Goal: Check status: Check status

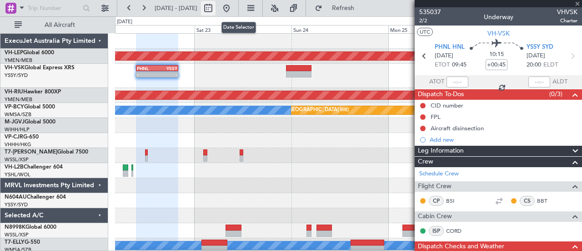
click at [216, 8] on button at bounding box center [208, 8] width 15 height 15
select select "8"
select select "2025"
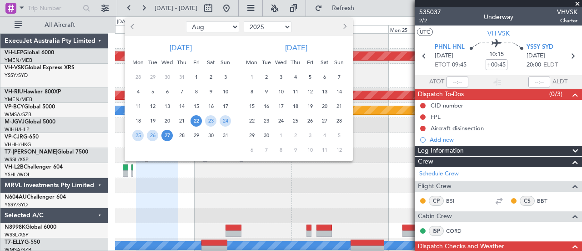
click at [297, 73] on span "4" at bounding box center [295, 76] width 11 height 11
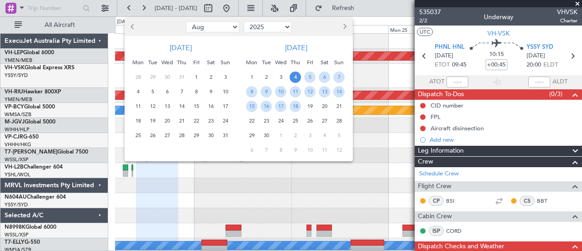
click at [297, 73] on span "4" at bounding box center [295, 76] width 11 height 11
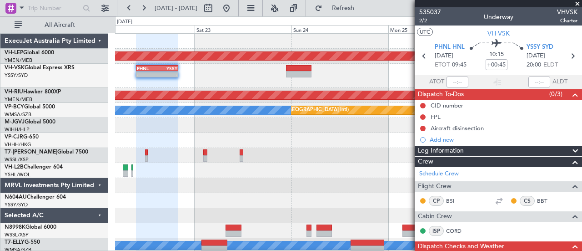
select select "9"
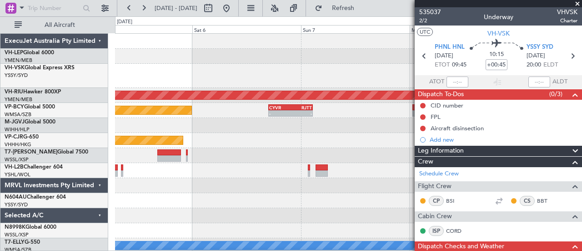
click at [578, 1] on span at bounding box center [577, 4] width 9 height 8
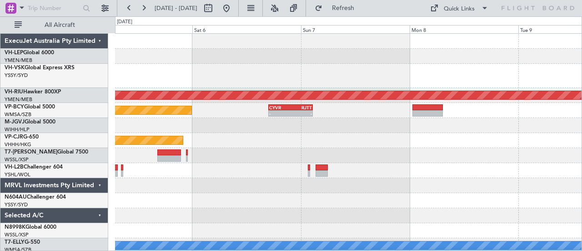
type input "0"
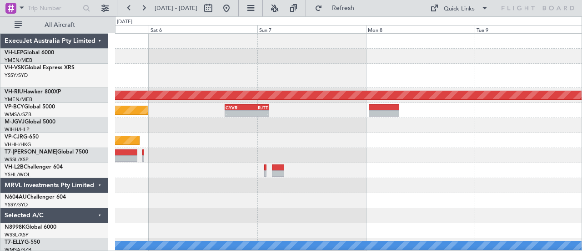
click at [264, 75] on div at bounding box center [348, 76] width 467 height 24
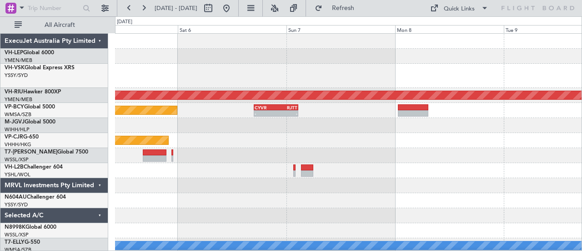
click at [265, 74] on div at bounding box center [348, 76] width 467 height 24
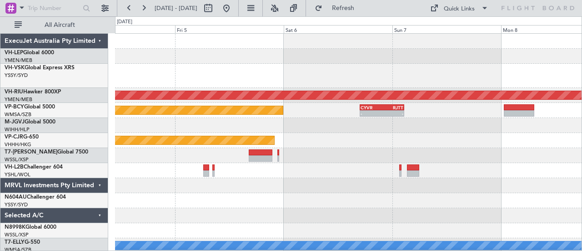
click at [332, 79] on div at bounding box center [348, 76] width 467 height 24
click at [392, 84] on div at bounding box center [348, 76] width 467 height 24
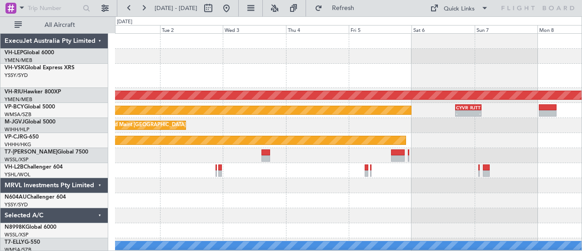
click at [382, 79] on div at bounding box center [348, 76] width 467 height 24
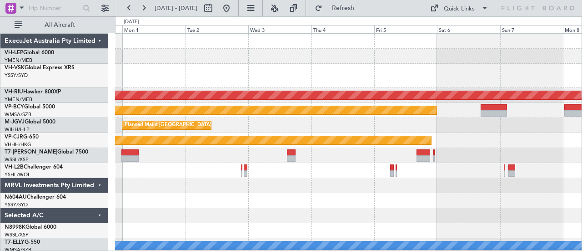
click at [312, 84] on div at bounding box center [348, 76] width 467 height 24
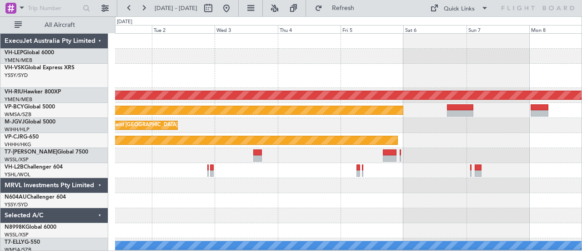
click at [282, 62] on div at bounding box center [348, 56] width 467 height 15
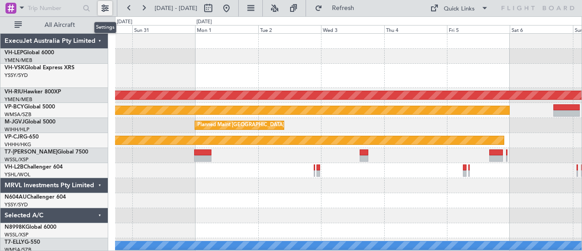
click at [105, 9] on button at bounding box center [105, 8] width 15 height 15
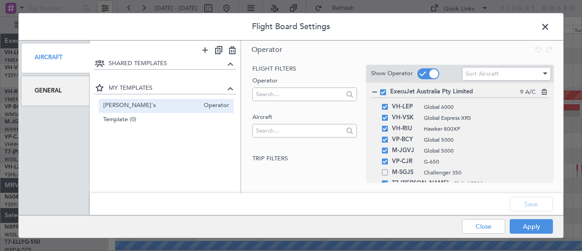
scroll to position [75, 0]
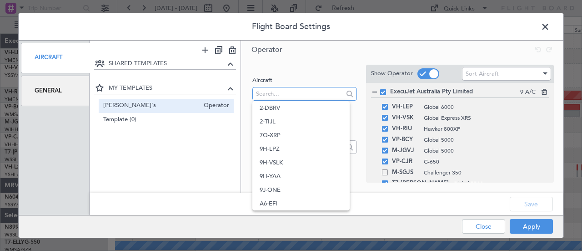
click at [283, 92] on input "text" at bounding box center [299, 94] width 87 height 14
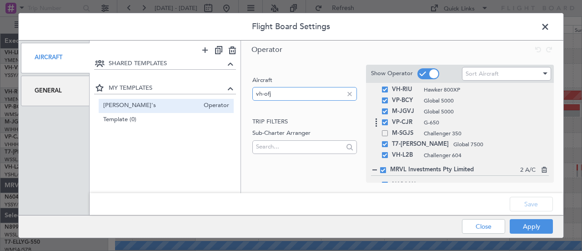
scroll to position [91, 0]
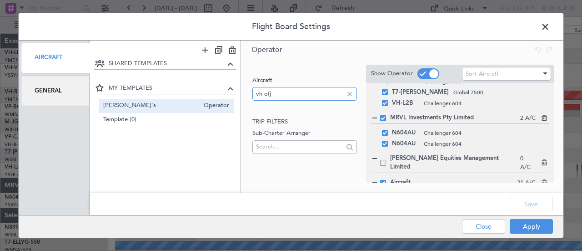
drag, startPoint x: 289, startPoint y: 92, endPoint x: 223, endPoint y: 104, distance: 67.4
click at [223, 104] on div "SHARED TEMPLATES MY TEMPLATES [PERSON_NAME]'s Operator Template (0) Operator Op…" at bounding box center [327, 116] width 474 height 153
click at [302, 98] on input "VH-OFJ" at bounding box center [299, 94] width 87 height 14
type input "VH-OFJ"
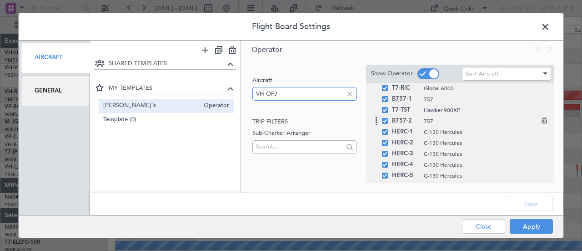
scroll to position [273, 0]
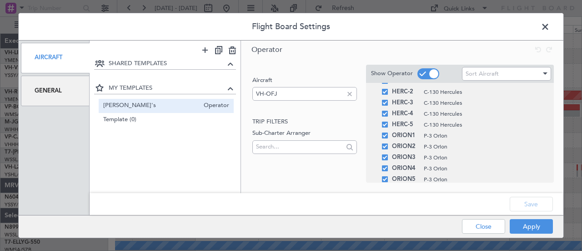
click at [550, 25] on span at bounding box center [550, 29] width 0 height 18
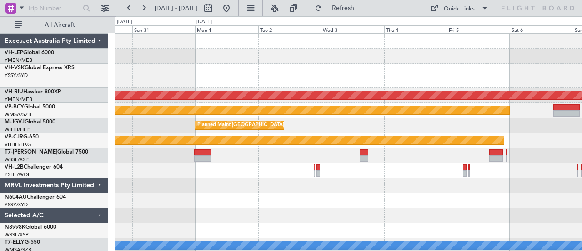
click at [401, 74] on div at bounding box center [348, 76] width 467 height 24
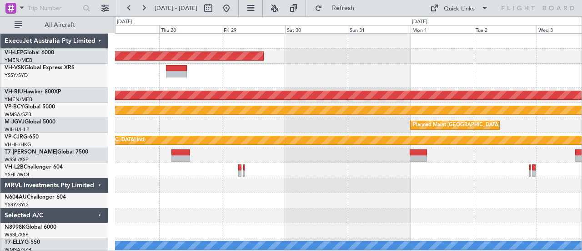
click at [433, 73] on div at bounding box center [348, 76] width 467 height 24
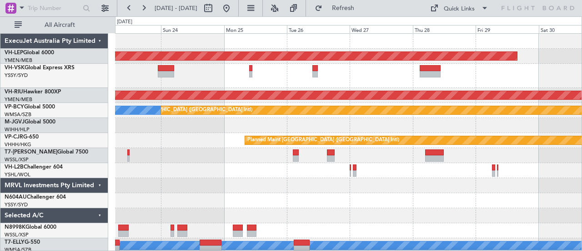
click at [273, 79] on div at bounding box center [348, 76] width 467 height 24
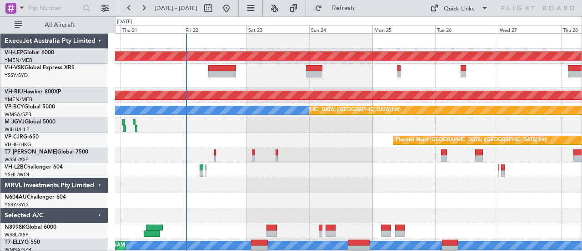
click at [325, 86] on div at bounding box center [348, 76] width 467 height 24
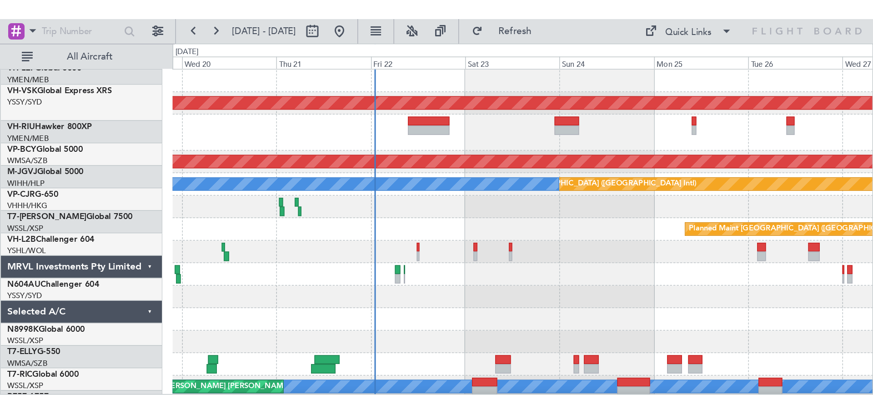
scroll to position [0, 0]
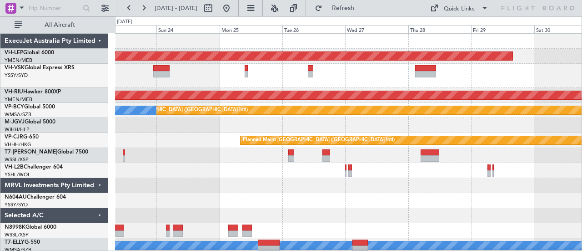
click at [297, 80] on div at bounding box center [348, 76] width 467 height 24
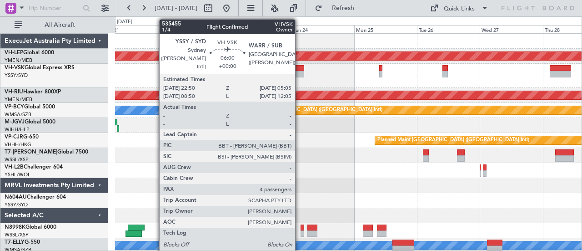
click at [300, 70] on div at bounding box center [296, 68] width 17 height 6
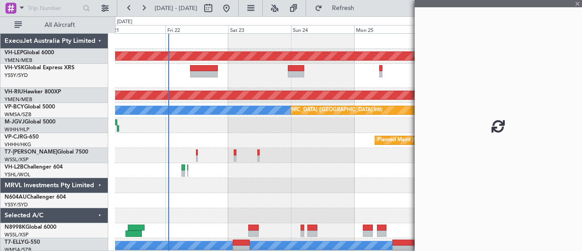
click at [243, 83] on div at bounding box center [348, 76] width 467 height 24
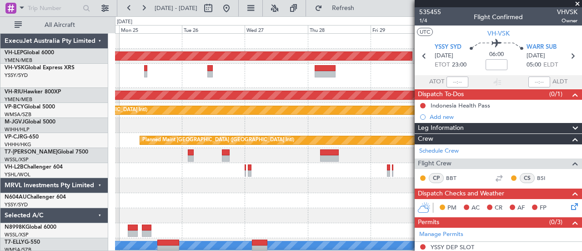
click at [282, 83] on div at bounding box center [348, 76] width 467 height 24
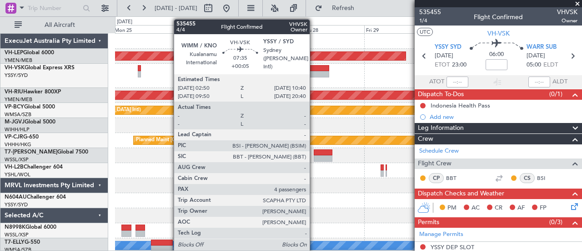
click at [314, 72] on div at bounding box center [318, 74] width 21 height 6
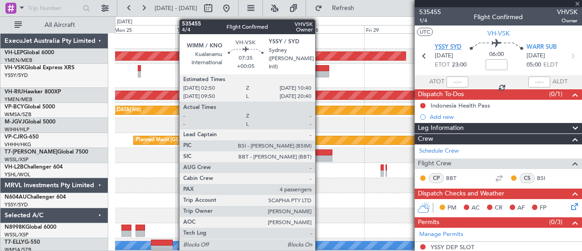
type input "+00:05"
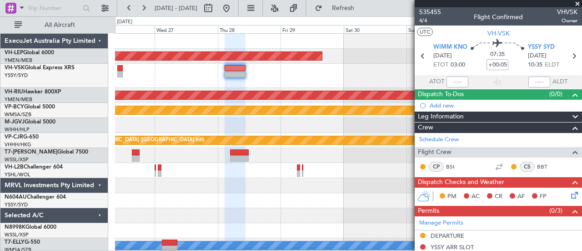
click at [307, 81] on div at bounding box center [348, 76] width 467 height 24
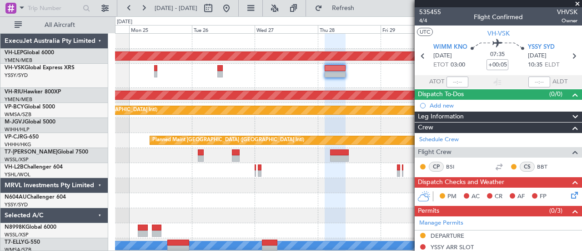
click at [276, 84] on div at bounding box center [348, 76] width 467 height 24
click at [382, 86] on div at bounding box center [348, 76] width 467 height 24
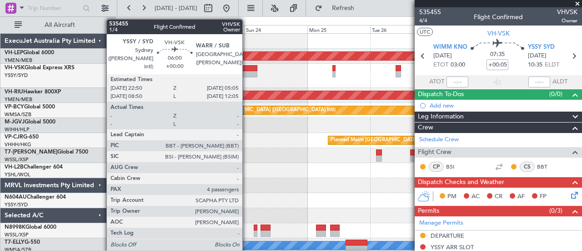
click at [303, 76] on div at bounding box center [348, 76] width 467 height 24
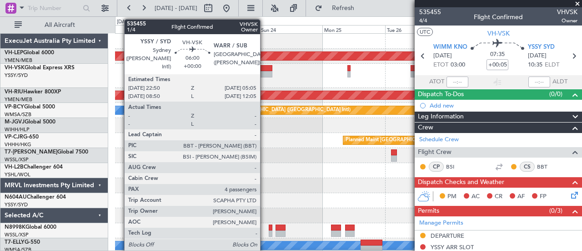
click at [265, 71] on div at bounding box center [264, 74] width 17 height 6
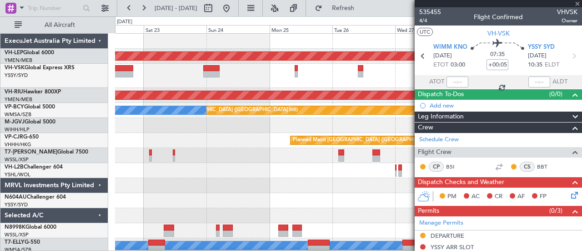
click at [269, 85] on div at bounding box center [348, 76] width 467 height 24
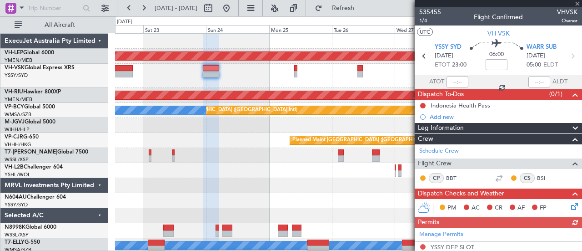
click at [578, 3] on div at bounding box center [498, 3] width 167 height 7
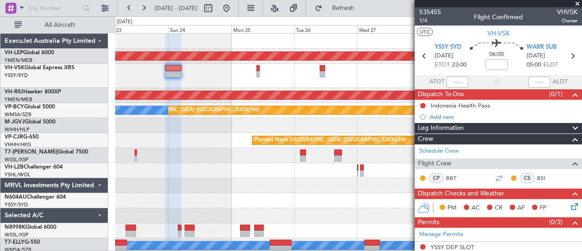
click at [204, 86] on div at bounding box center [348, 76] width 467 height 24
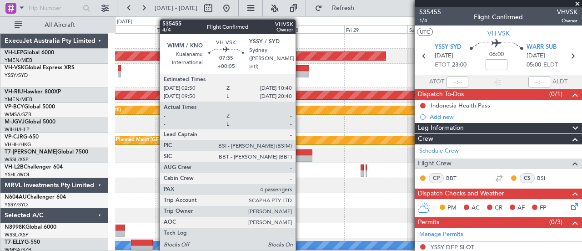
click at [303, 67] on div at bounding box center [298, 68] width 21 height 6
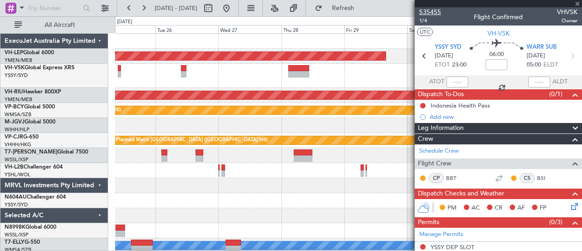
type input "+00:05"
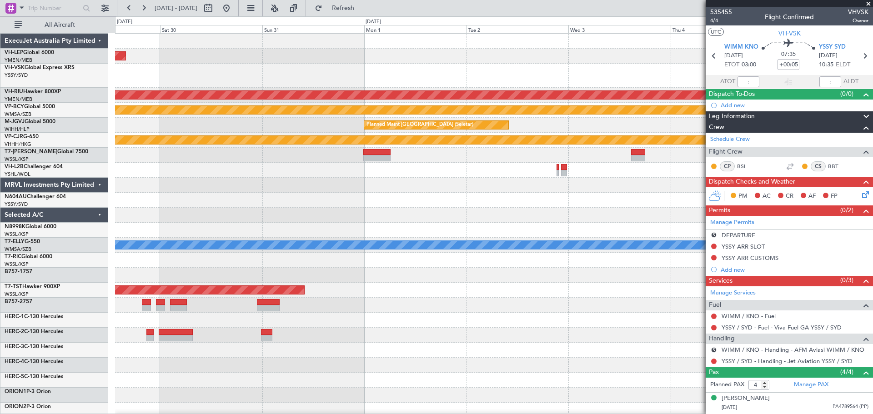
click at [574, 110] on div "Unplanned Maint Wichita (Wichita Mid-continent) Planned Maint [GEOGRAPHIC_DATA]…" at bounding box center [494, 286] width 758 height 504
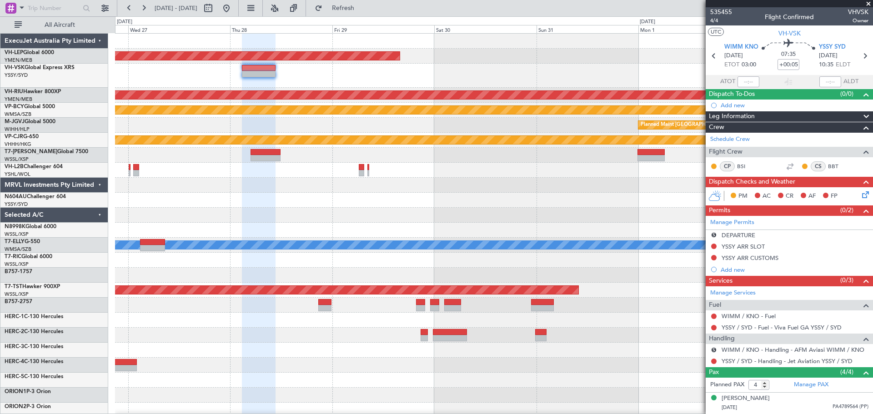
click at [582, 111] on div "Unplanned Maint Wichita (Wichita Mid-continent) Planned Maint [GEOGRAPHIC_DATA]…" at bounding box center [494, 286] width 758 height 504
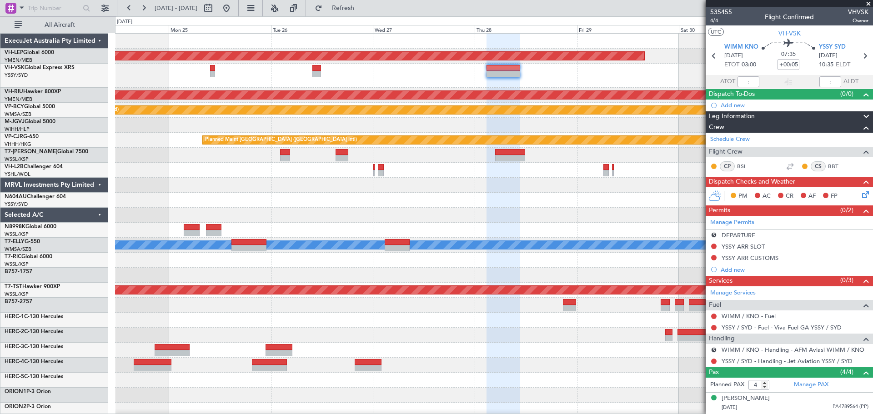
click at [574, 98] on div "Unplanned Maint Wichita (Wichita Mid-continent) Planned Maint [GEOGRAPHIC_DATA]…" at bounding box center [494, 286] width 758 height 504
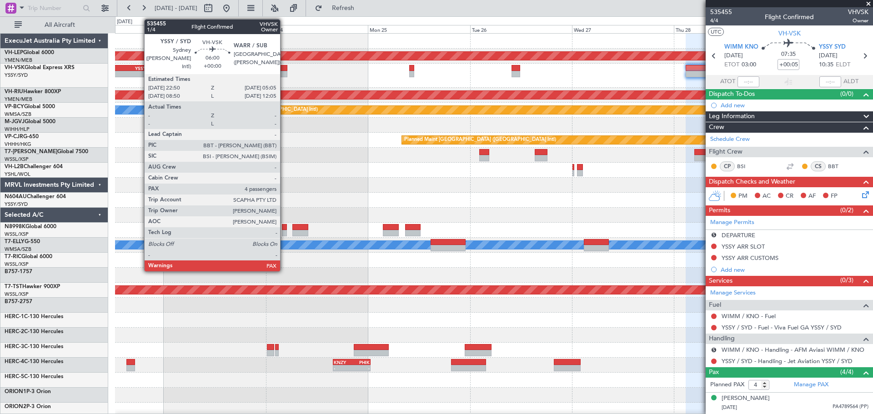
click at [554, 116] on div "Unplanned Maint Wichita (Wichita Mid-continent) PHNL 09:35 Z YSSY 20:05 Z - - P…" at bounding box center [494, 286] width 758 height 504
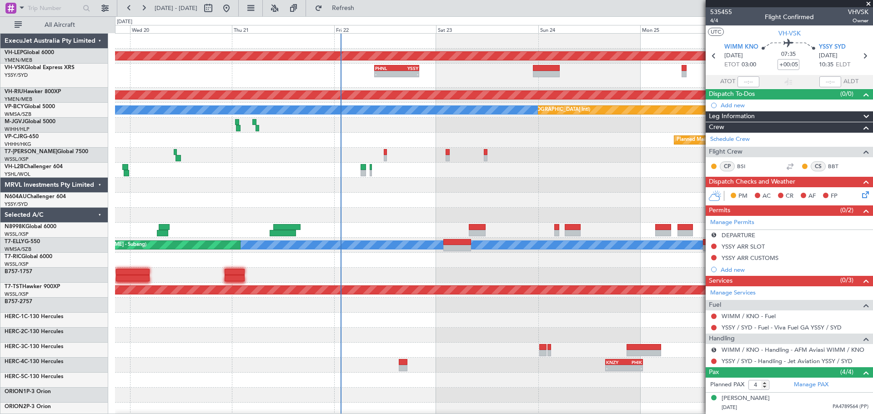
click at [368, 87] on div "PHNL 09:35 Z YSSY 20:05 Z - -" at bounding box center [494, 76] width 758 height 24
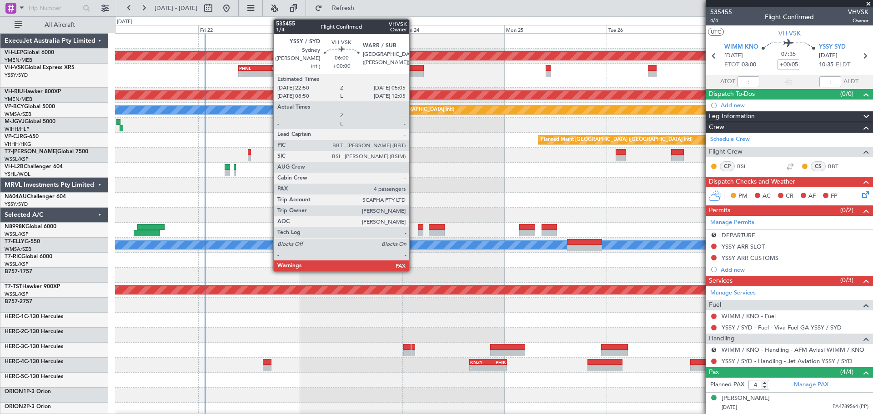
click at [413, 71] on div at bounding box center [410, 74] width 27 height 6
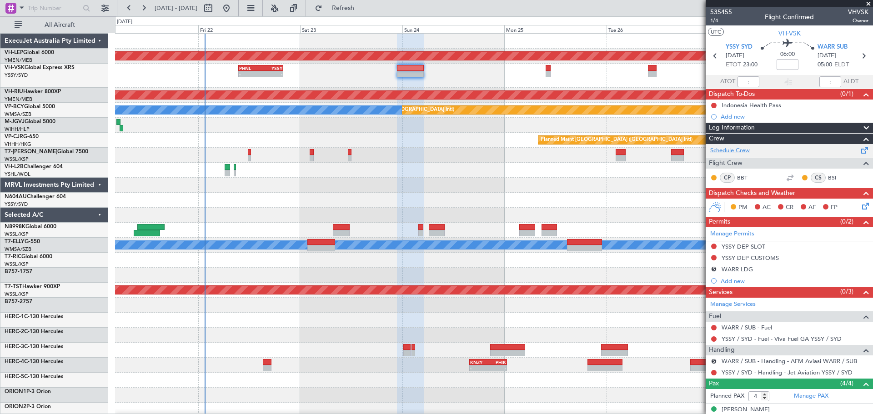
click at [582, 151] on link "Schedule Crew" at bounding box center [730, 150] width 40 height 9
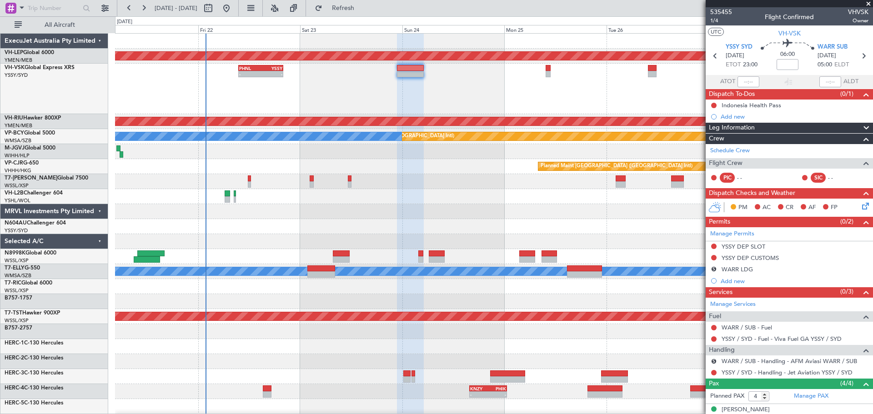
click at [371, 99] on div "- - PHNL 09:35 Z YSSY 20:05 Z" at bounding box center [494, 89] width 758 height 50
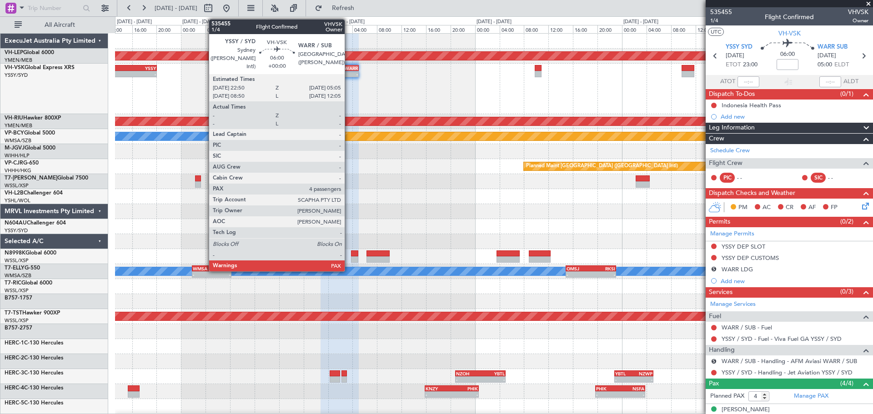
click at [349, 68] on div "WARR" at bounding box center [349, 67] width 18 height 5
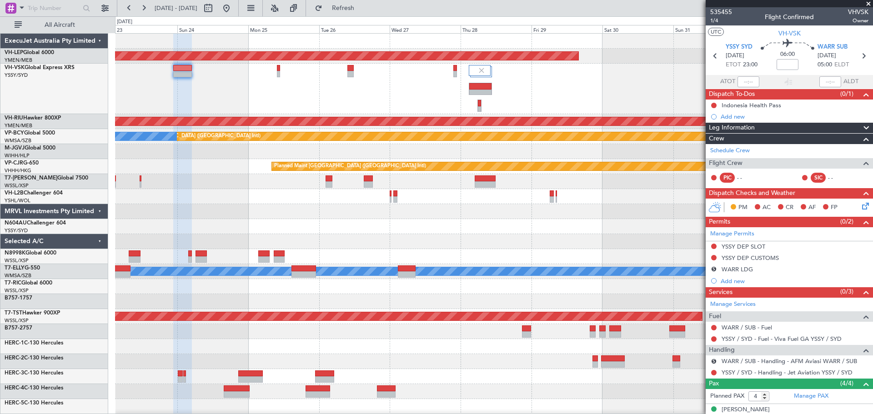
click at [398, 196] on div at bounding box center [494, 196] width 758 height 15
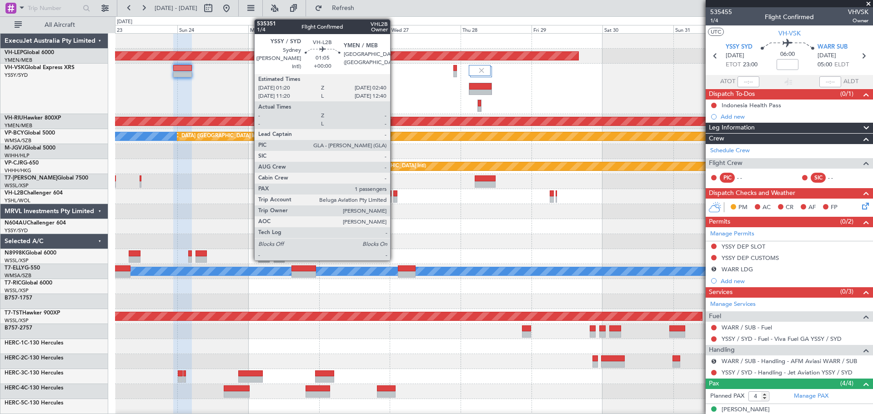
click at [394, 199] on div at bounding box center [395, 199] width 4 height 6
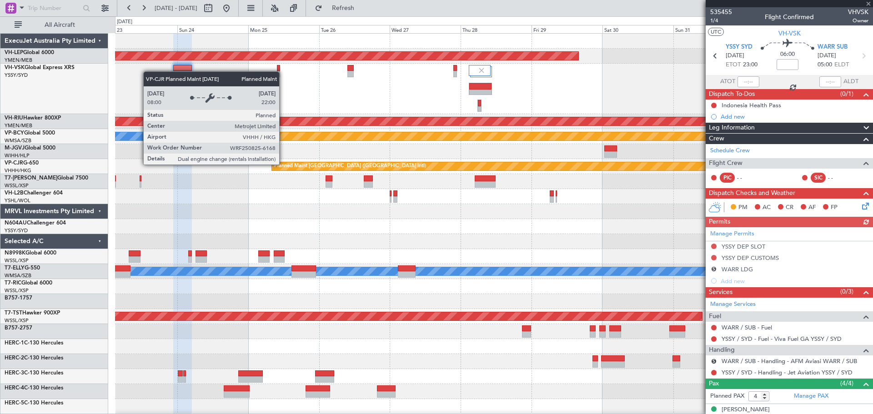
click at [372, 168] on div "Planned Maint [GEOGRAPHIC_DATA] ([GEOGRAPHIC_DATA] Intl)" at bounding box center [350, 167] width 152 height 14
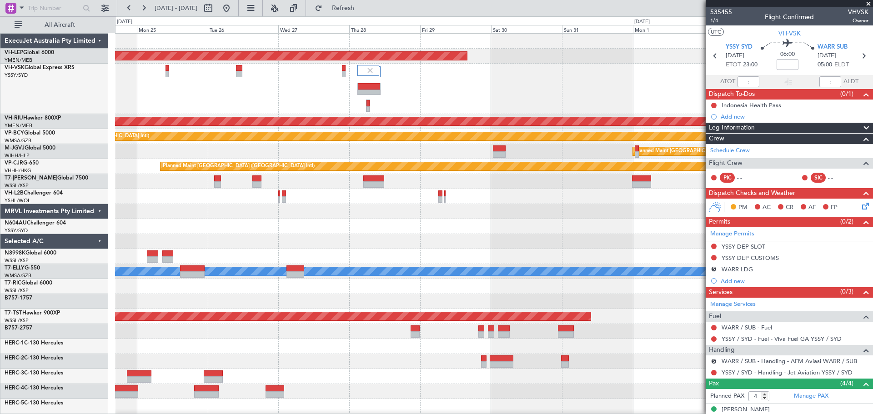
click at [287, 244] on div "Unplanned Maint Wichita (Wichita Mid-continent) Planned Maint [GEOGRAPHIC_DATA]…" at bounding box center [494, 299] width 758 height 531
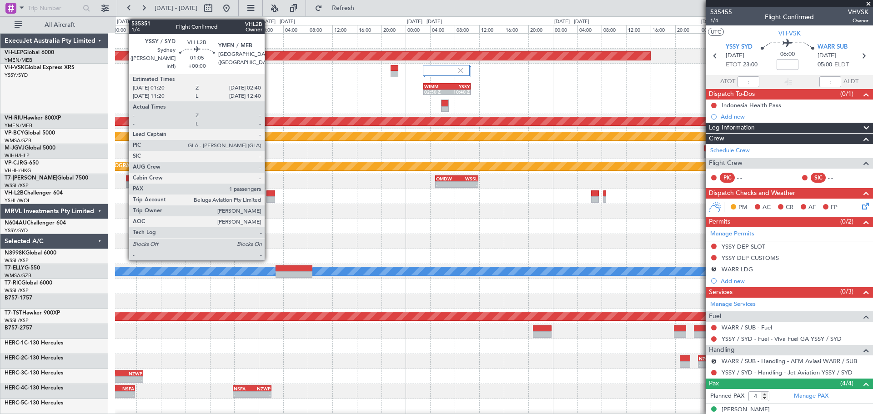
click at [269, 198] on div at bounding box center [271, 199] width 8 height 6
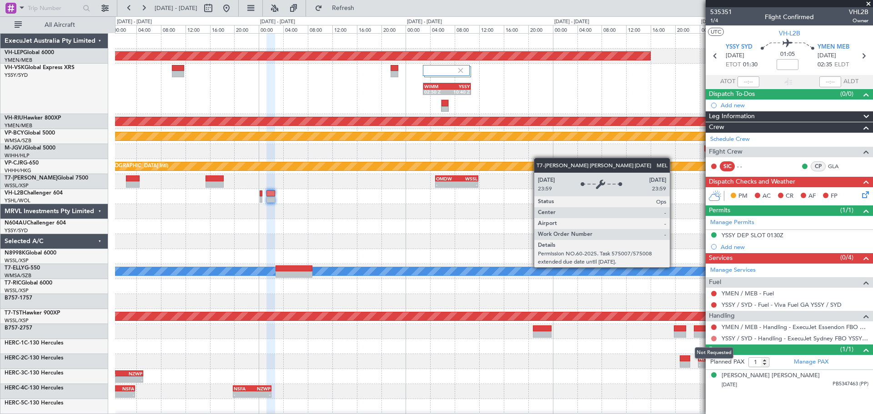
click at [582, 250] on button at bounding box center [713, 338] width 5 height 5
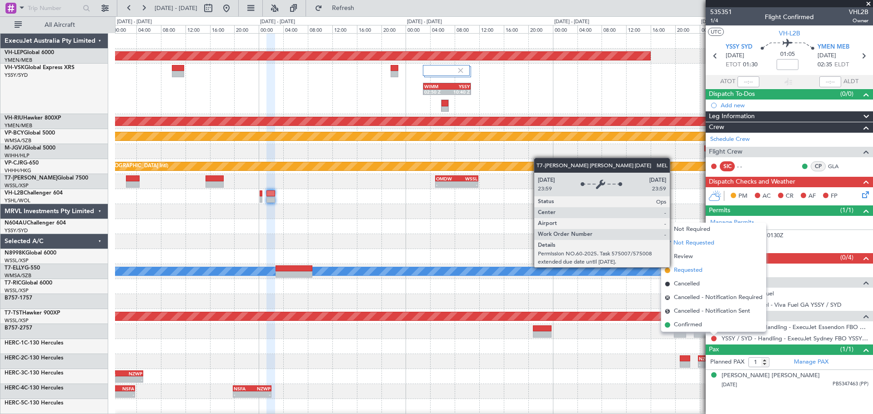
click at [582, 250] on span "Requested" at bounding box center [688, 270] width 29 height 9
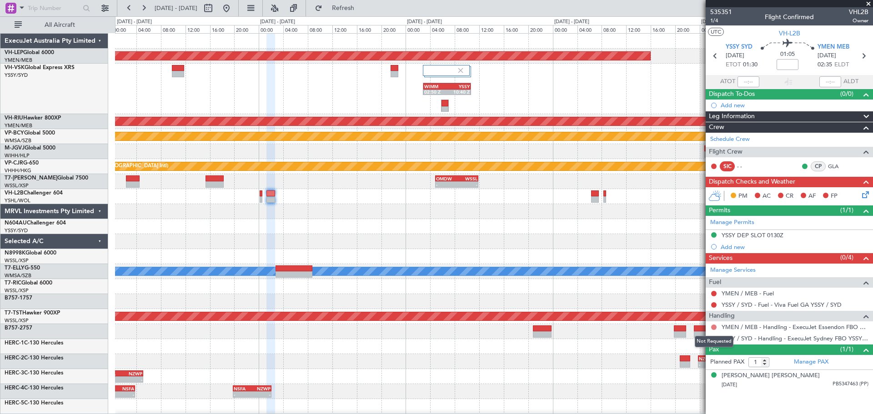
click at [582, 250] on button at bounding box center [713, 327] width 5 height 5
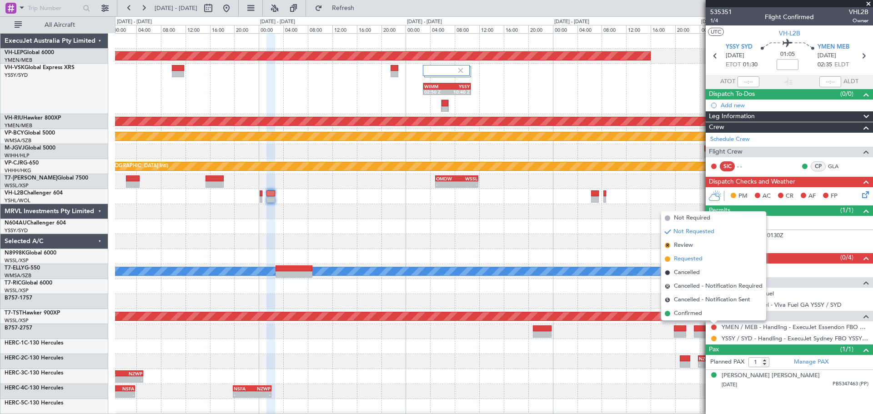
click at [582, 250] on span at bounding box center [667, 259] width 5 height 5
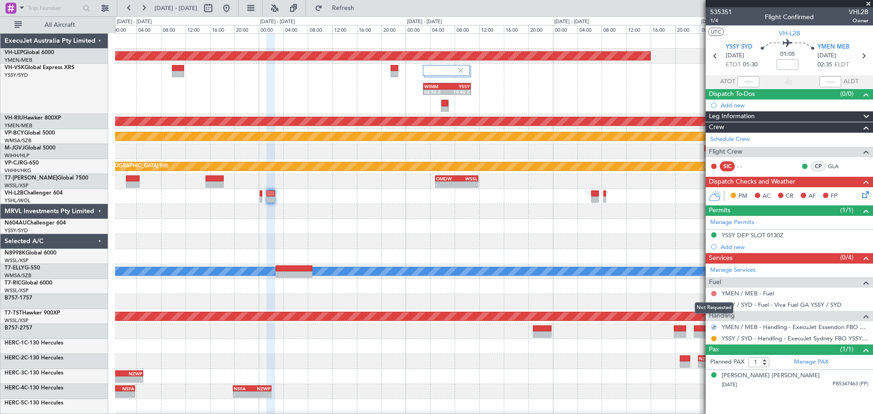
click at [582, 250] on button at bounding box center [713, 293] width 5 height 5
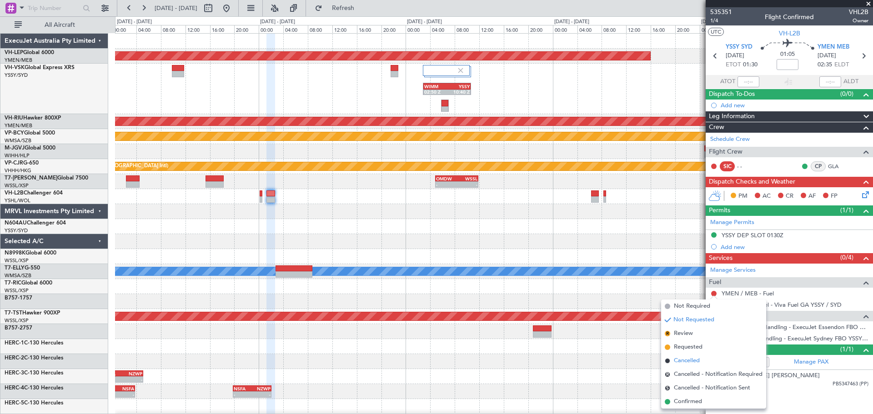
click at [582, 250] on span "Cancelled" at bounding box center [687, 361] width 26 height 9
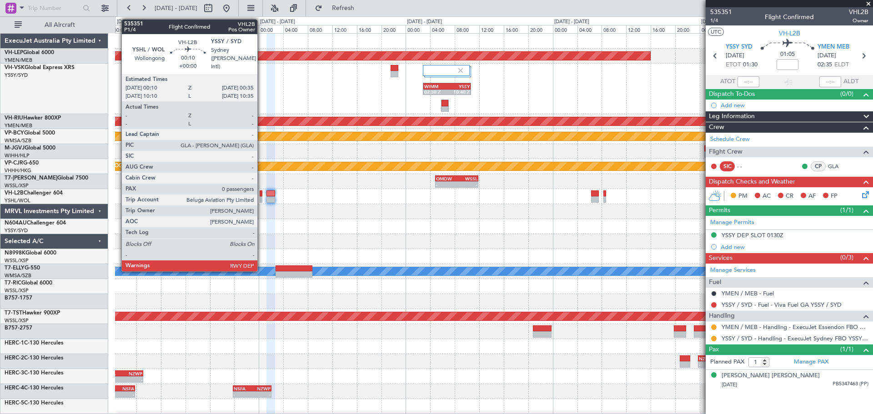
click at [262, 197] on div at bounding box center [261, 199] width 3 height 6
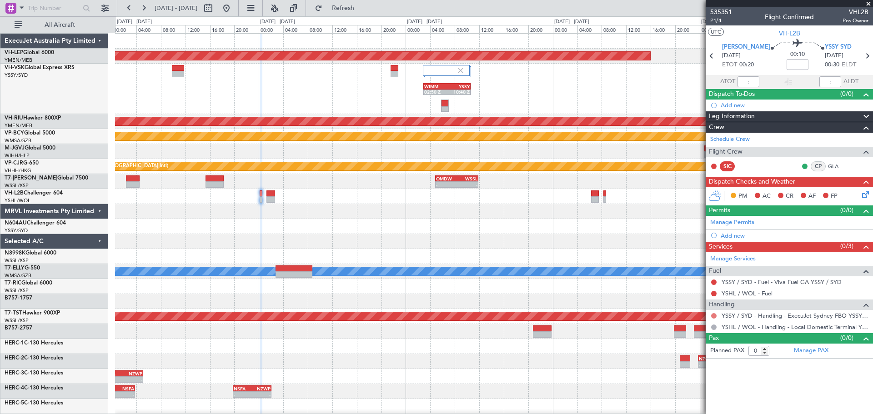
click at [582, 250] on button at bounding box center [713, 315] width 5 height 5
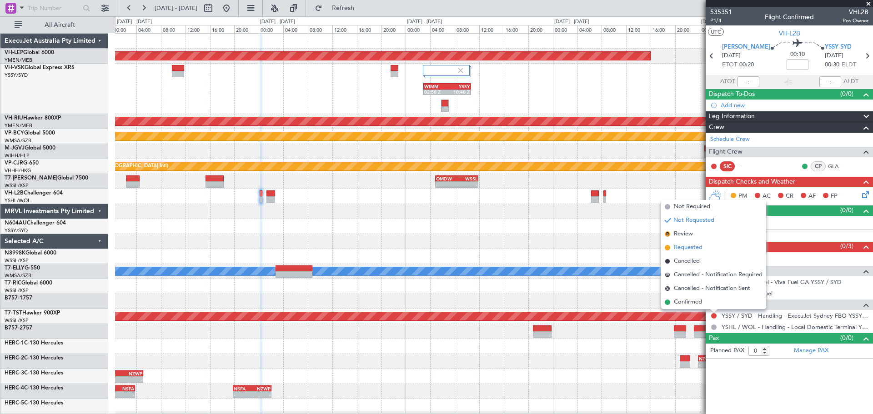
click at [582, 247] on span "Requested" at bounding box center [688, 247] width 29 height 9
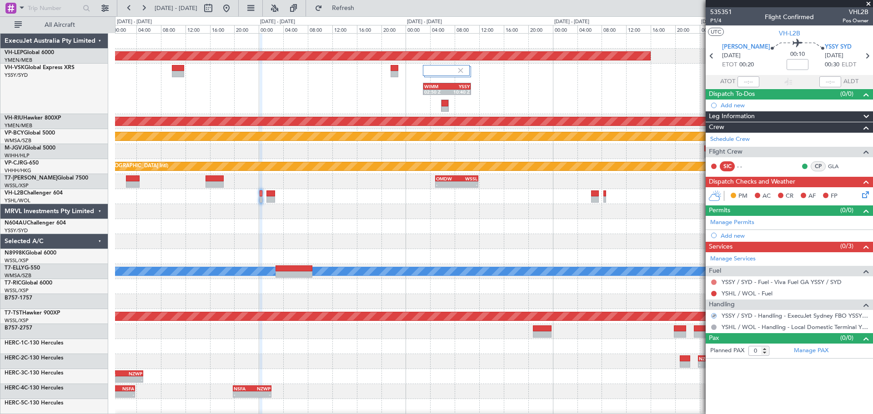
click at [582, 250] on button at bounding box center [713, 282] width 5 height 5
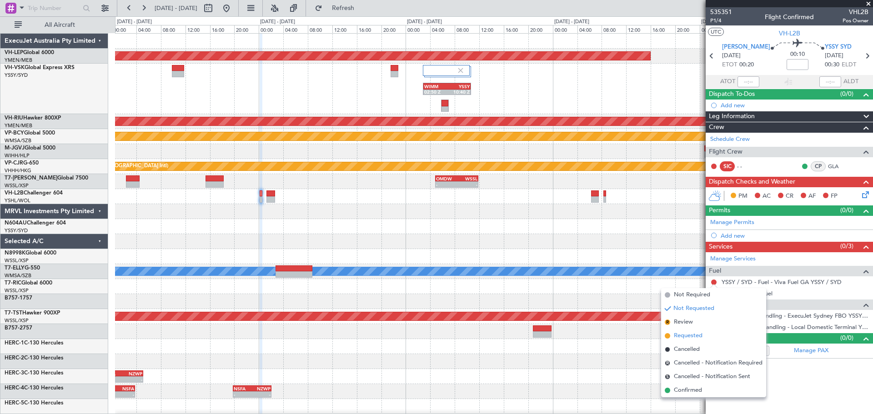
click at [582, 250] on span "Requested" at bounding box center [688, 336] width 29 height 9
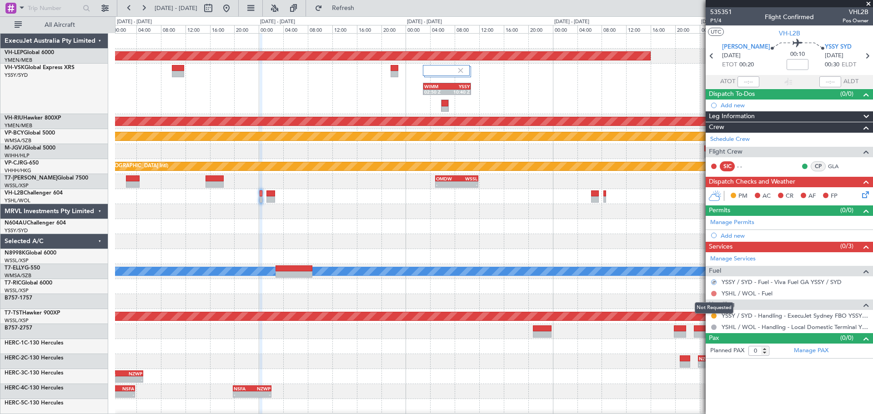
click at [582, 250] on button at bounding box center [713, 293] width 5 height 5
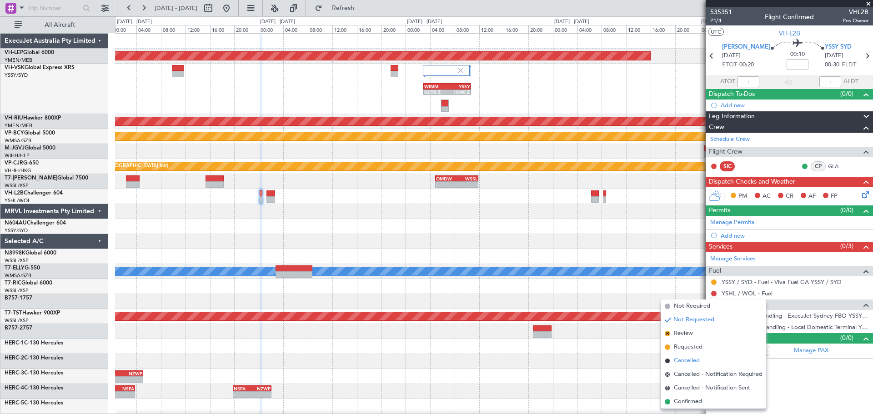
click at [582, 250] on li "Cancelled" at bounding box center [713, 361] width 105 height 14
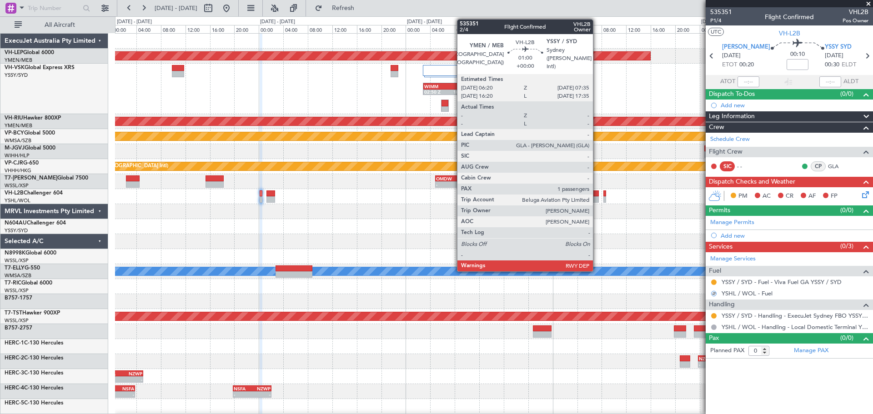
click at [582, 199] on div at bounding box center [595, 199] width 8 height 6
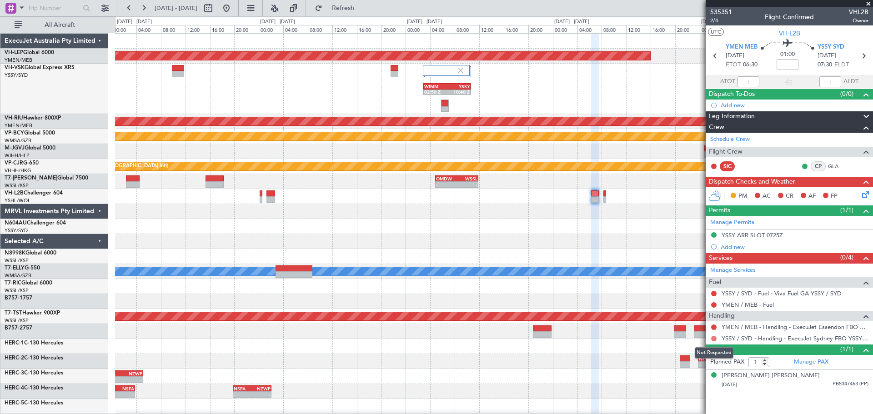
click at [582, 250] on button at bounding box center [713, 338] width 5 height 5
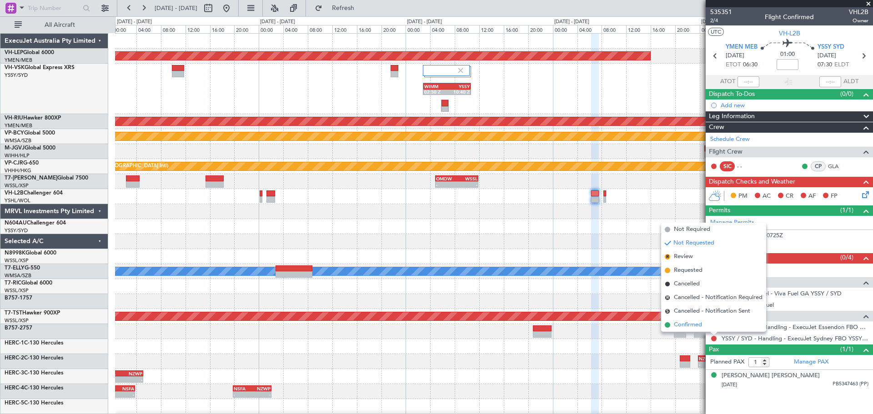
click at [582, 250] on span "Confirmed" at bounding box center [688, 325] width 28 height 9
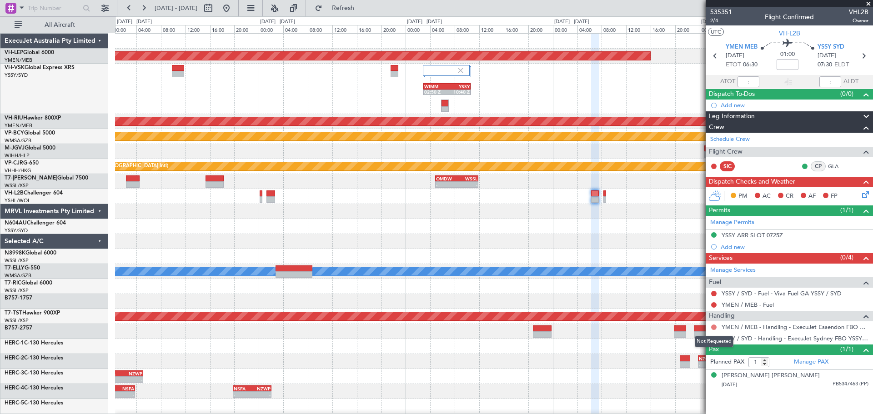
click at [582, 250] on button at bounding box center [713, 327] width 5 height 5
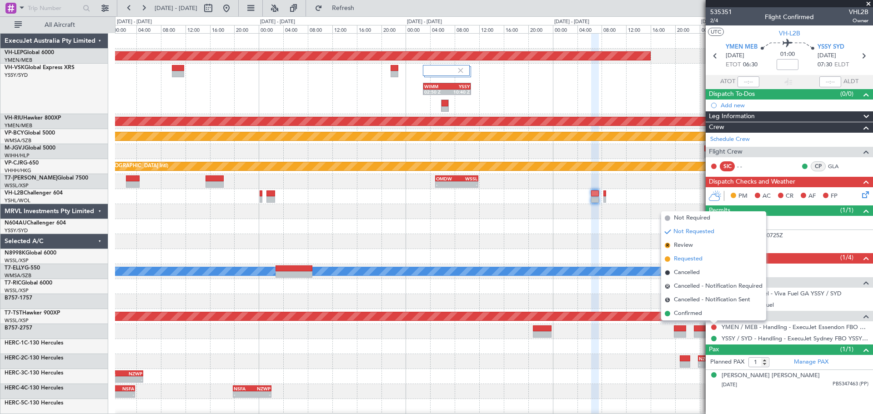
click at [582, 250] on span "Requested" at bounding box center [688, 259] width 29 height 9
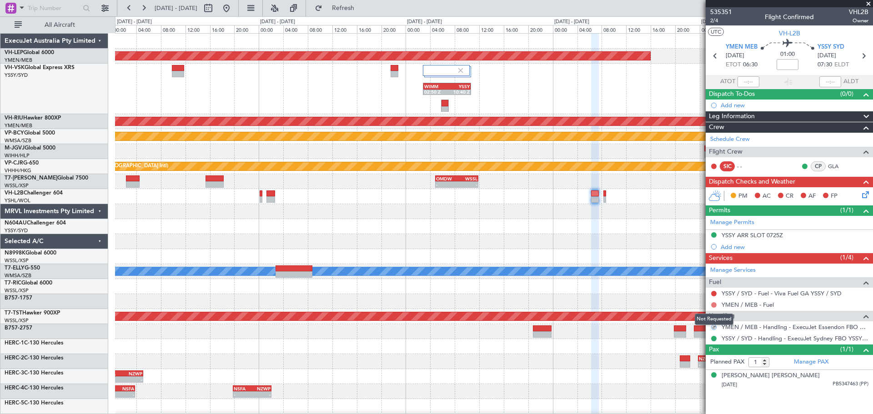
click at [582, 250] on button at bounding box center [713, 304] width 5 height 5
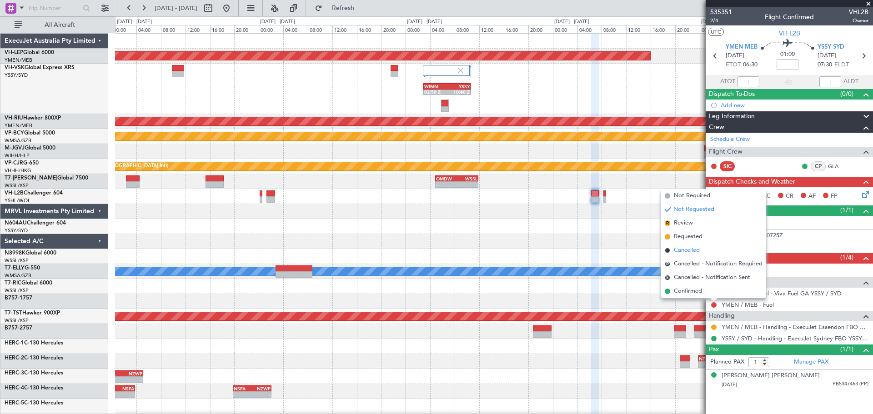
click at [582, 248] on span "Cancelled" at bounding box center [687, 250] width 26 height 9
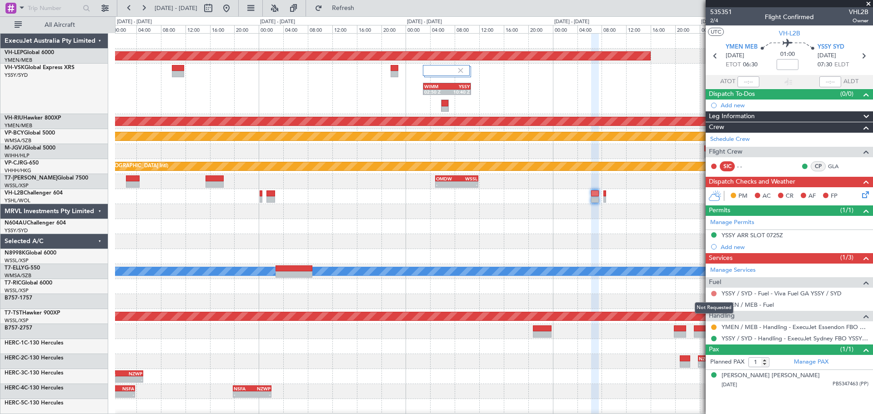
click at [582, 250] on button at bounding box center [713, 293] width 5 height 5
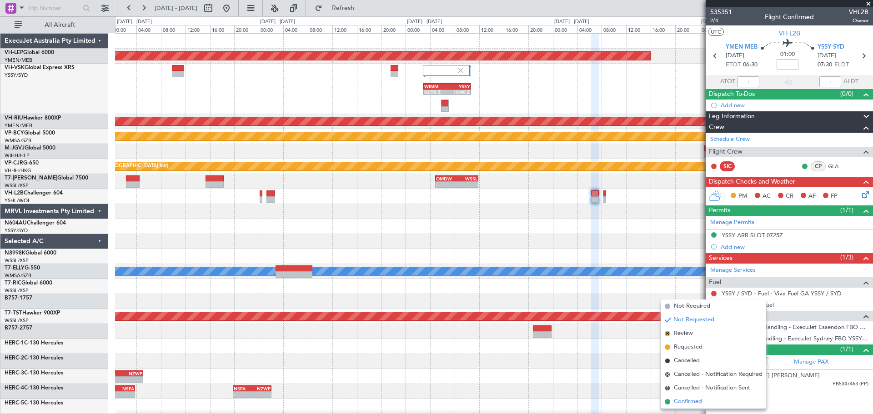
click at [582, 250] on span "Confirmed" at bounding box center [688, 402] width 28 height 9
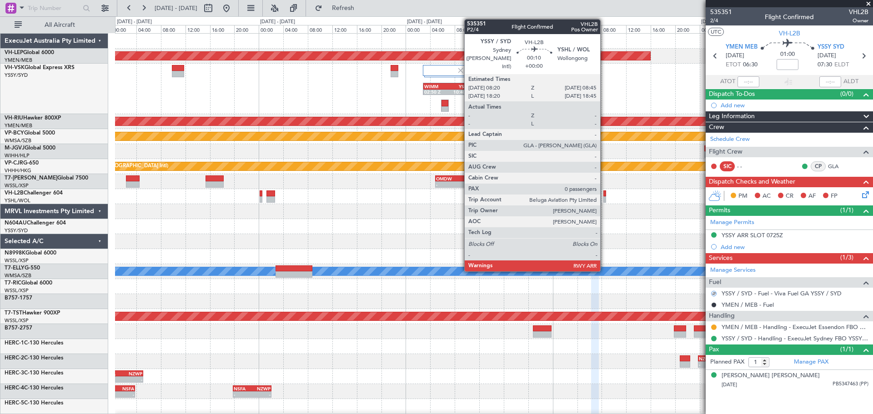
click at [582, 195] on div at bounding box center [605, 194] width 3 height 6
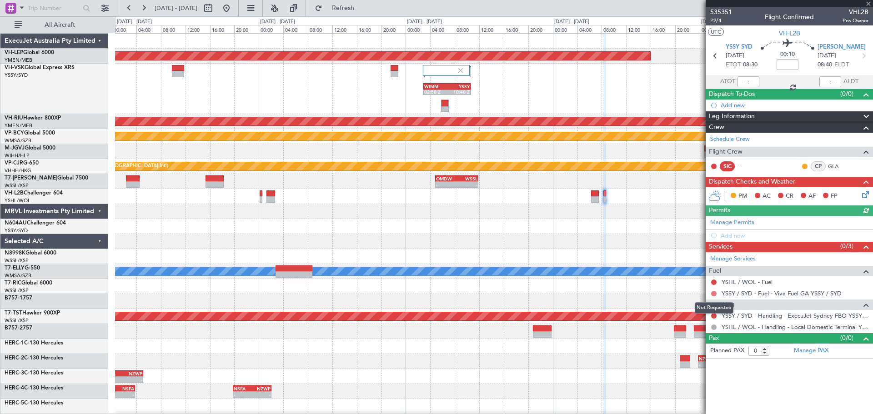
click at [582, 250] on button at bounding box center [713, 293] width 5 height 5
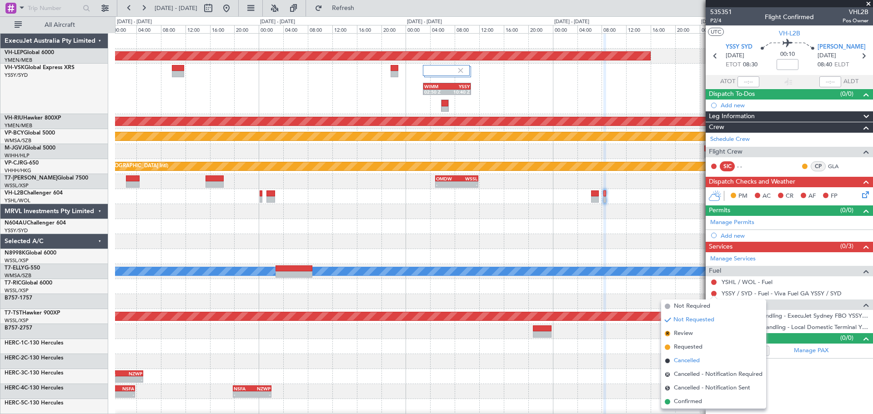
click at [582, 250] on span "Cancelled" at bounding box center [687, 361] width 26 height 9
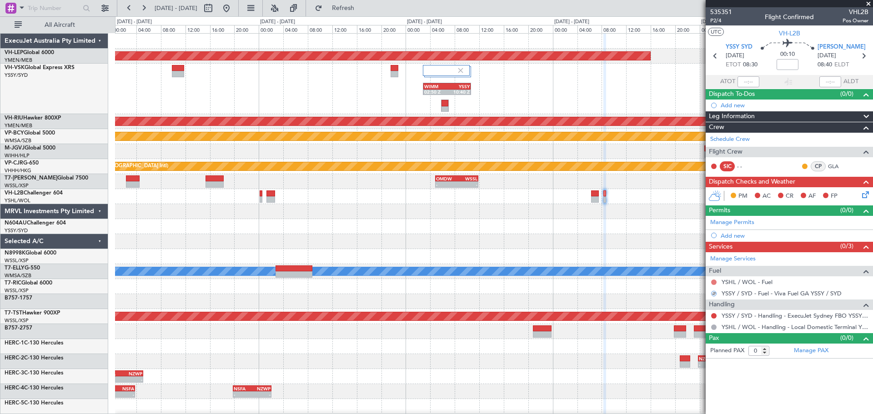
click at [582, 250] on button at bounding box center [713, 282] width 5 height 5
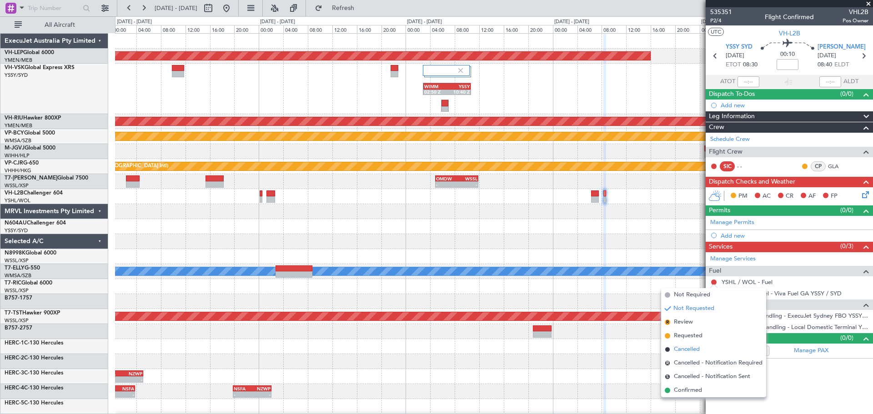
click at [582, 250] on span "Cancelled" at bounding box center [687, 349] width 26 height 9
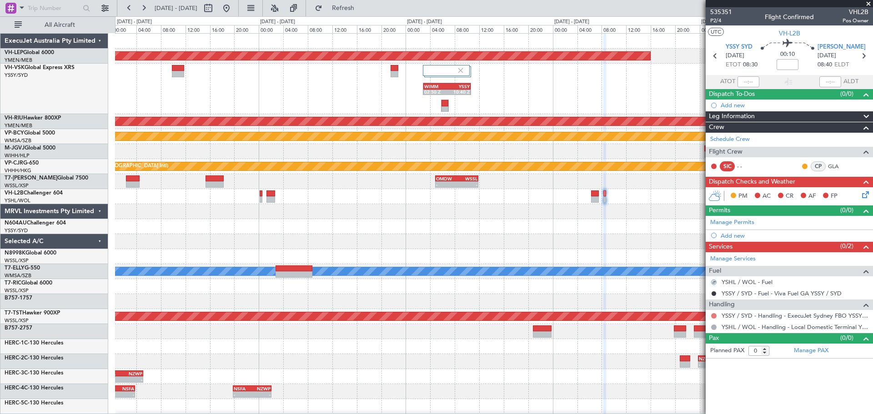
click at [582, 250] on button at bounding box center [713, 315] width 5 height 5
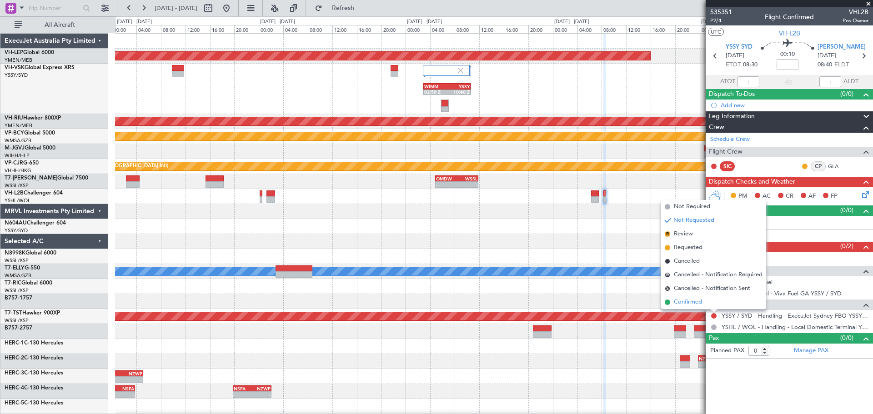
click at [582, 250] on span "Confirmed" at bounding box center [688, 302] width 28 height 9
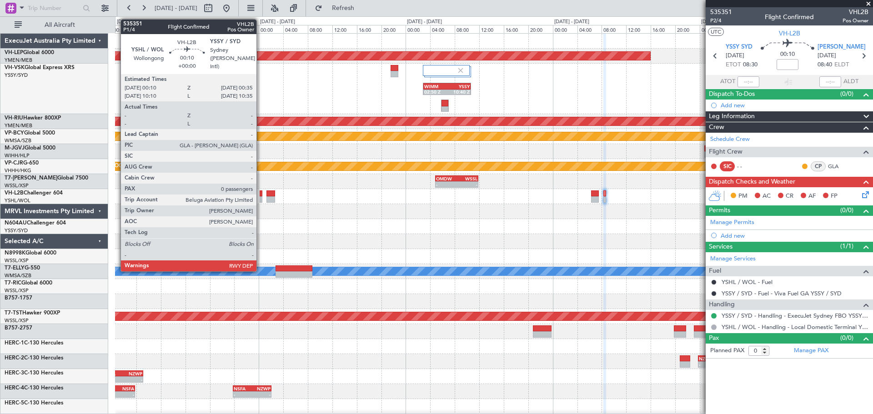
click at [261, 196] on div at bounding box center [261, 199] width 3 height 6
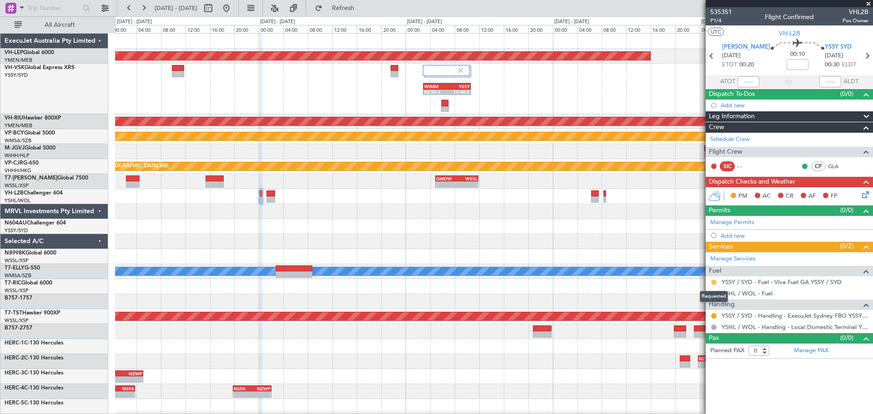
click at [582, 250] on button at bounding box center [713, 282] width 5 height 5
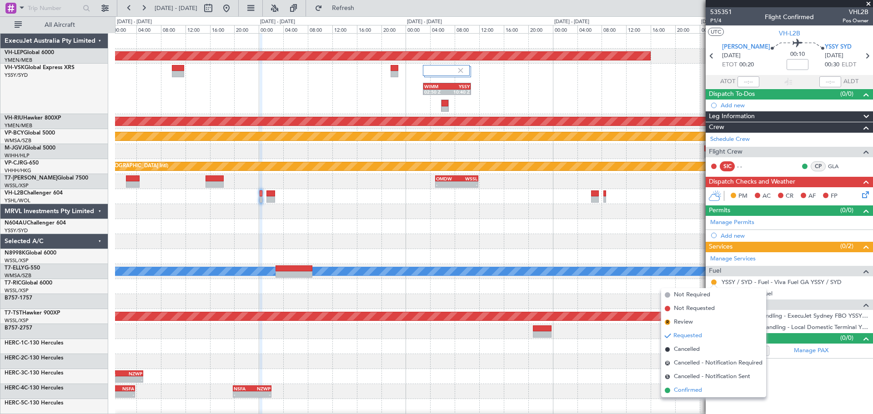
click at [582, 250] on span "Confirmed" at bounding box center [688, 390] width 28 height 9
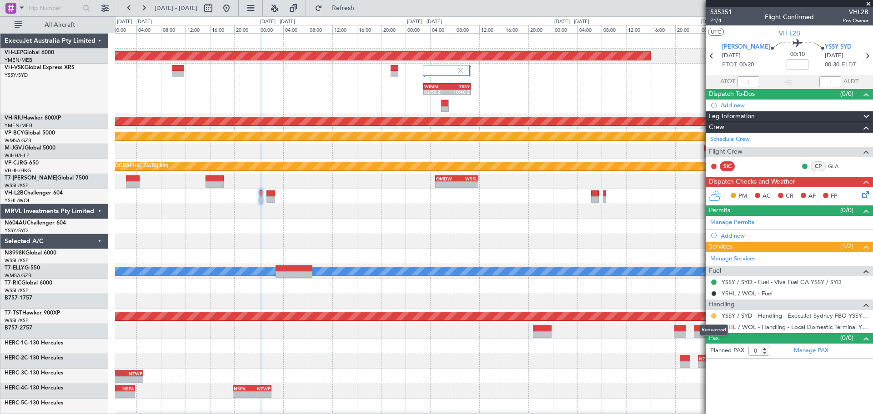
click at [582, 250] on button at bounding box center [713, 315] width 5 height 5
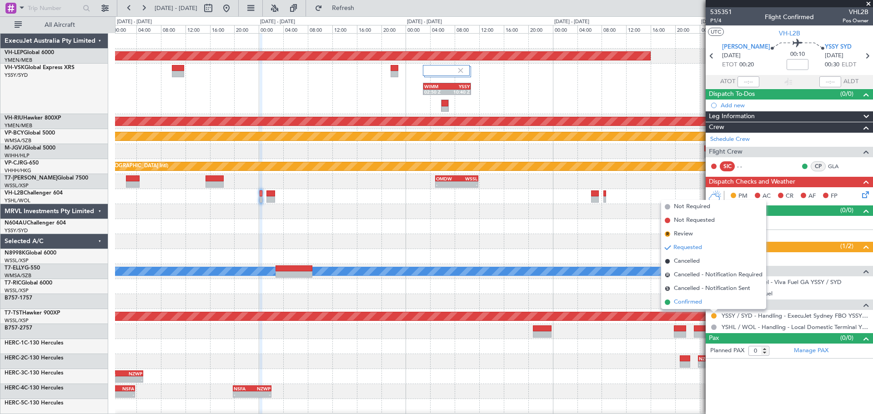
click at [582, 250] on span "Confirmed" at bounding box center [688, 302] width 28 height 9
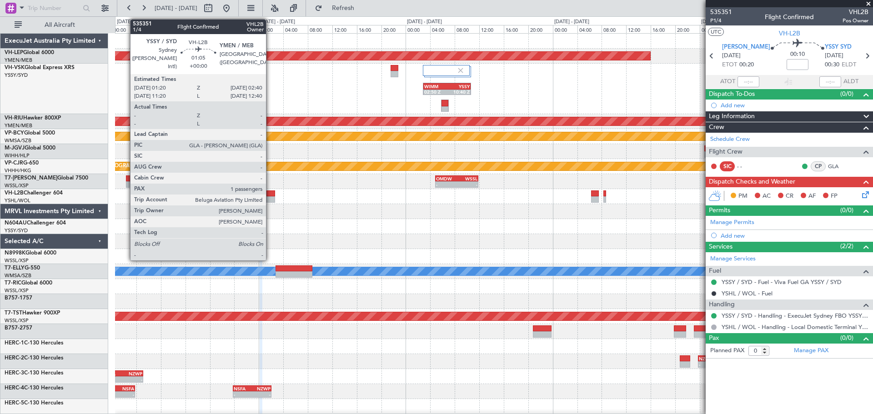
click at [270, 194] on div at bounding box center [271, 194] width 8 height 6
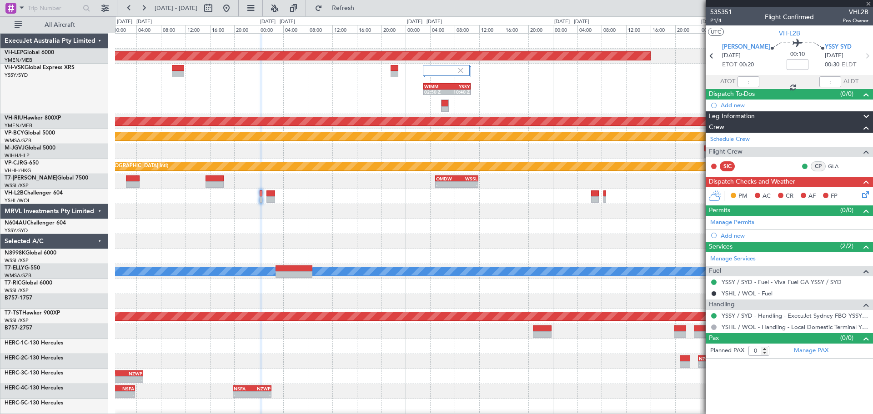
type input "1"
